Goal: Transaction & Acquisition: Purchase product/service

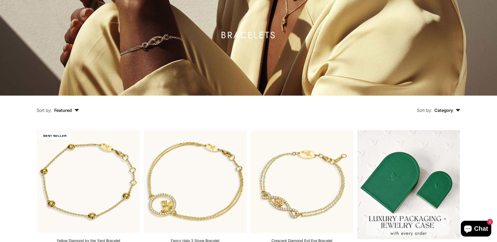
scroll to position [79, 0]
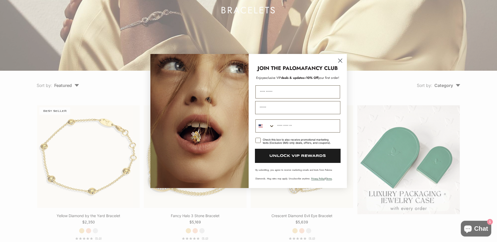
click at [342, 61] on circle "Close dialog" at bounding box center [340, 60] width 9 height 9
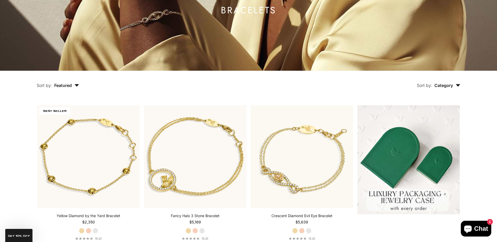
click at [447, 85] on span "Category" at bounding box center [448, 85] width 26 height 5
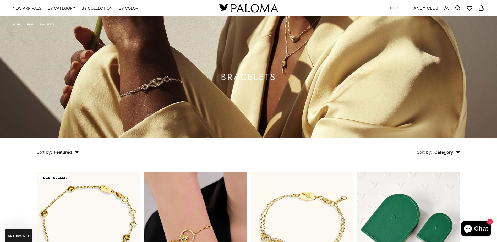
scroll to position [0, 0]
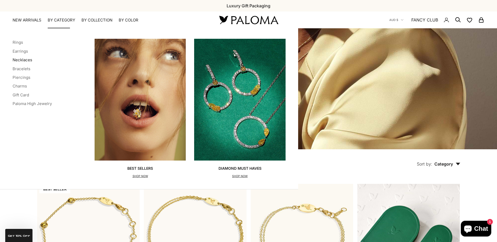
click at [20, 60] on link "Necklaces" at bounding box center [23, 59] width 20 height 5
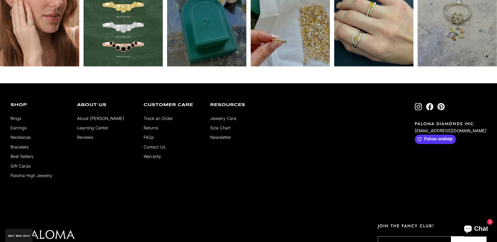
scroll to position [1049, 0]
